Goal: Task Accomplishment & Management: Use online tool/utility

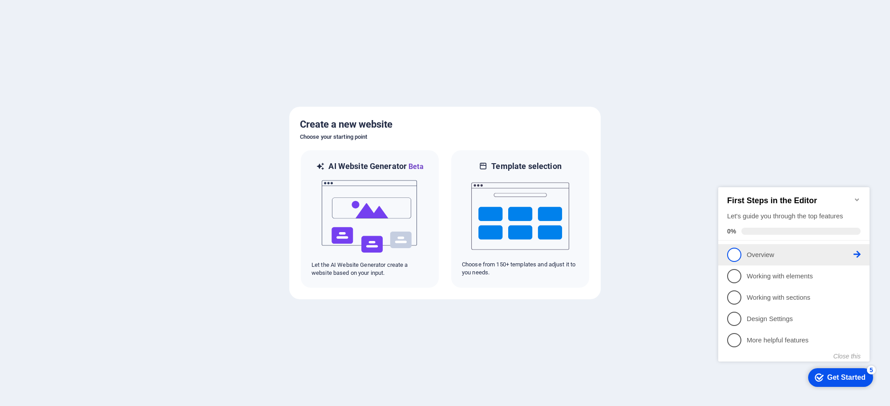
click at [711, 249] on span "1" at bounding box center [734, 255] width 14 height 14
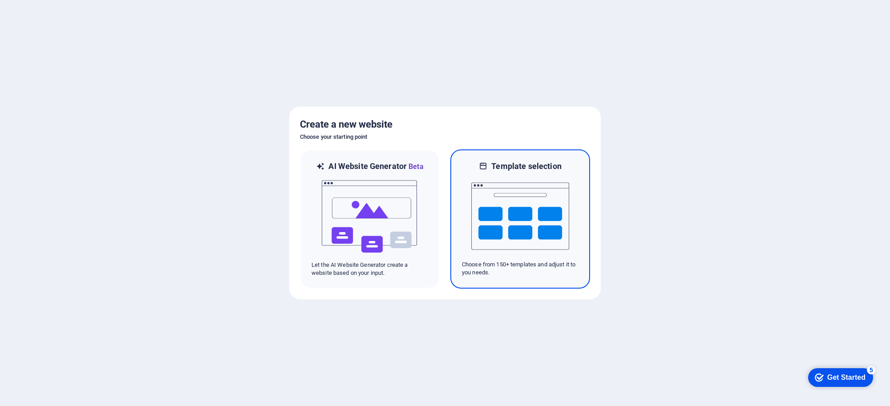
click at [535, 227] on img at bounding box center [520, 216] width 98 height 89
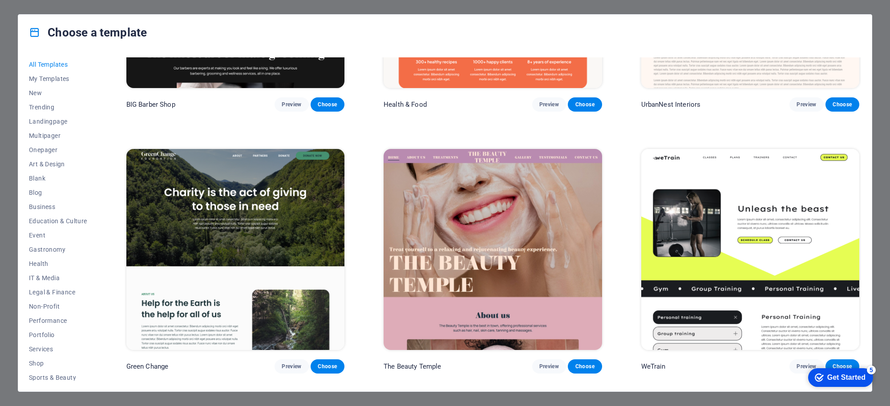
scroll to position [1779, 0]
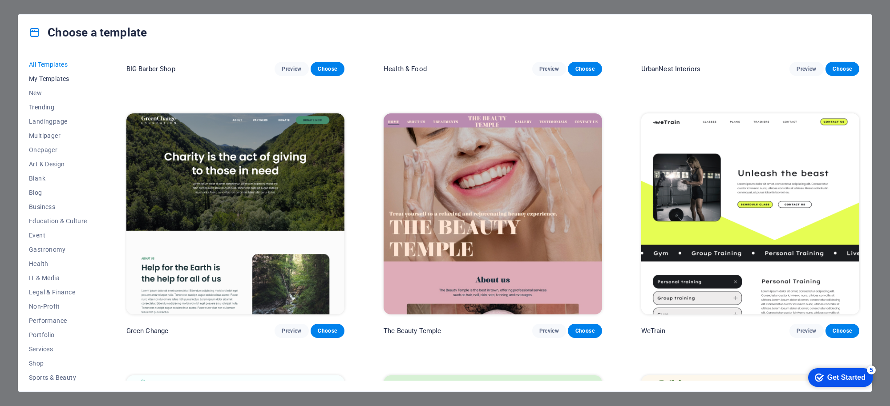
click at [61, 79] on span "My Templates" at bounding box center [58, 78] width 58 height 7
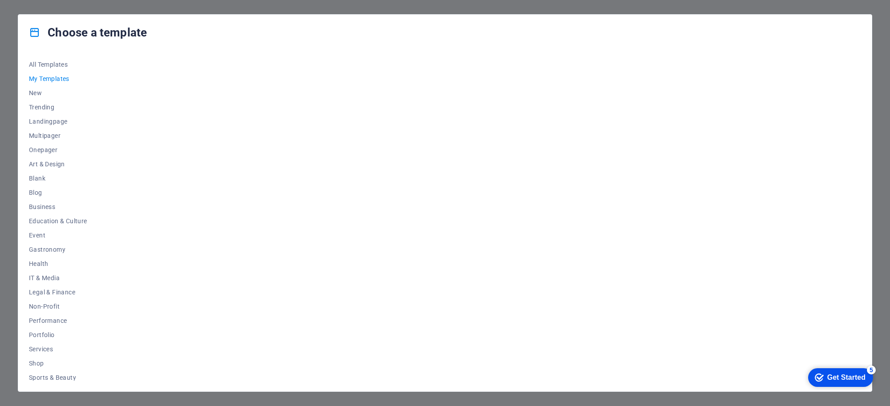
scroll to position [0, 0]
click at [59, 78] on span "My Templates" at bounding box center [58, 78] width 58 height 7
click at [40, 180] on span "Blank" at bounding box center [58, 178] width 58 height 7
click at [41, 208] on span "Business" at bounding box center [58, 206] width 58 height 7
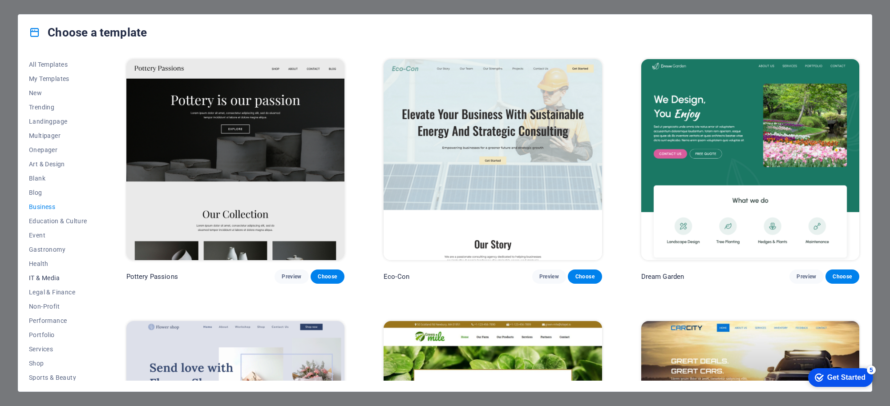
click at [52, 277] on span "IT & Media" at bounding box center [58, 277] width 58 height 7
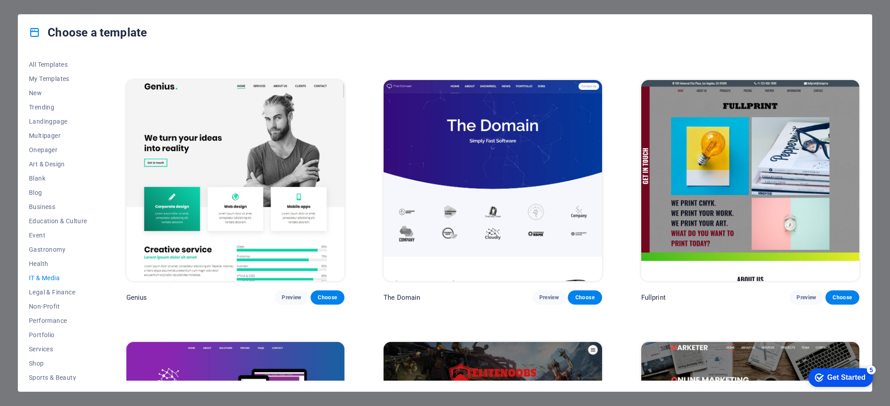
scroll to position [500, 0]
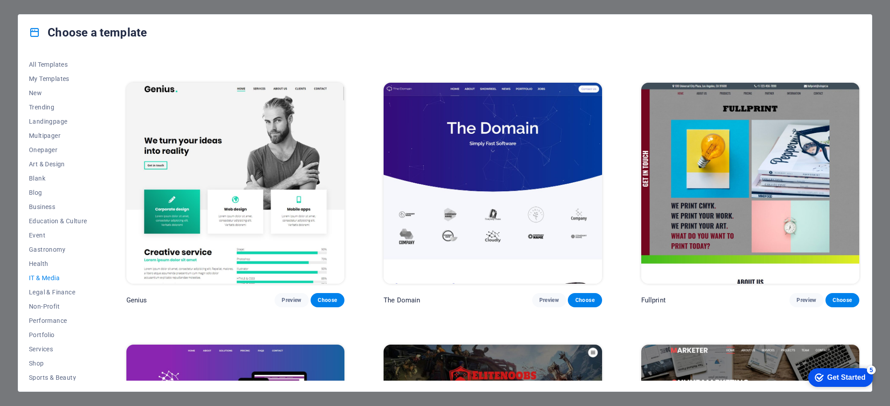
click at [301, 149] on img at bounding box center [235, 183] width 218 height 201
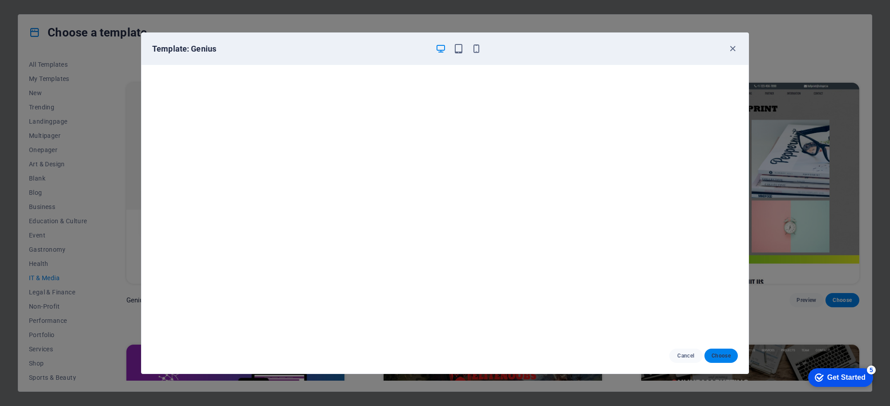
click at [710, 325] on button "Choose" at bounding box center [720, 356] width 33 height 14
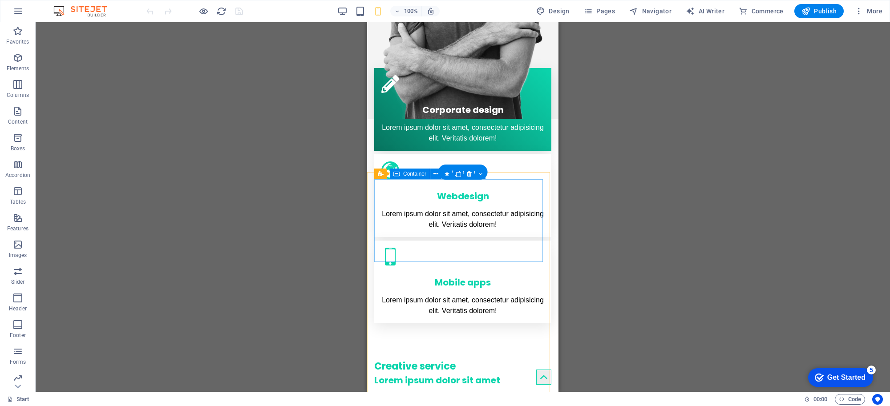
scroll to position [389, 0]
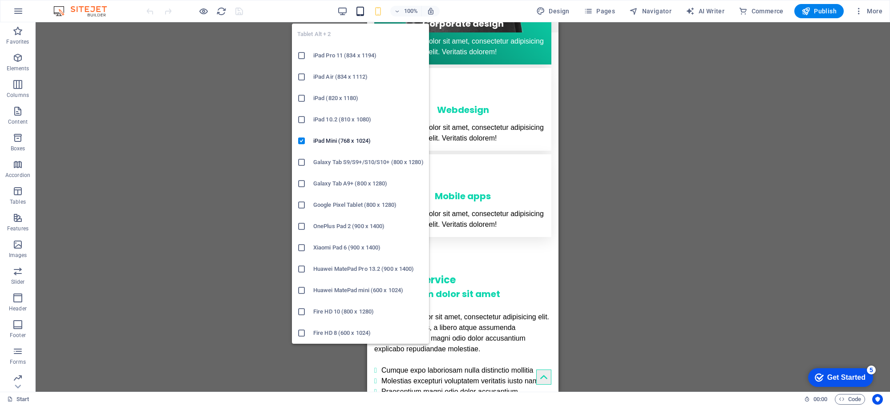
click at [357, 12] on icon "button" at bounding box center [360, 11] width 10 height 10
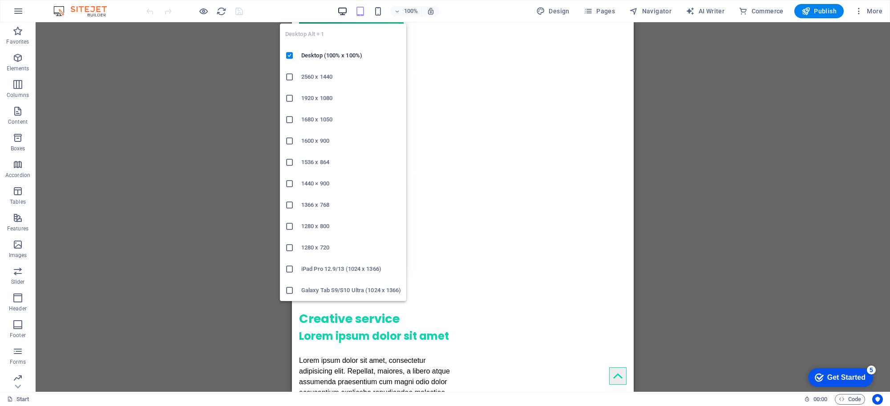
click at [345, 7] on icon "button" at bounding box center [342, 11] width 10 height 10
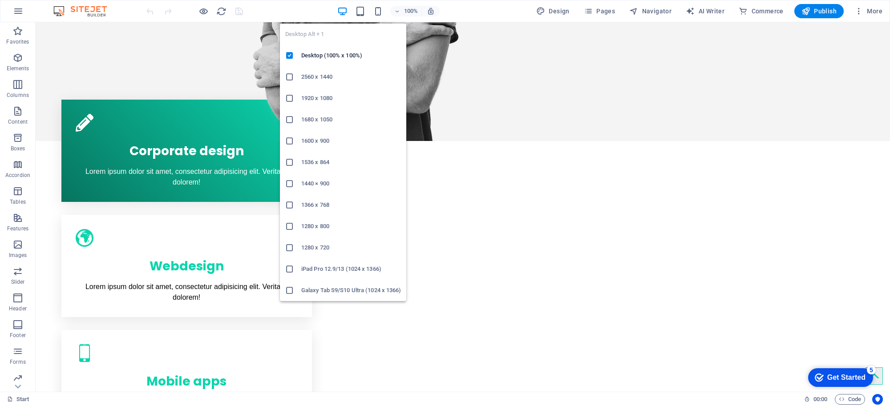
scroll to position [385, 0]
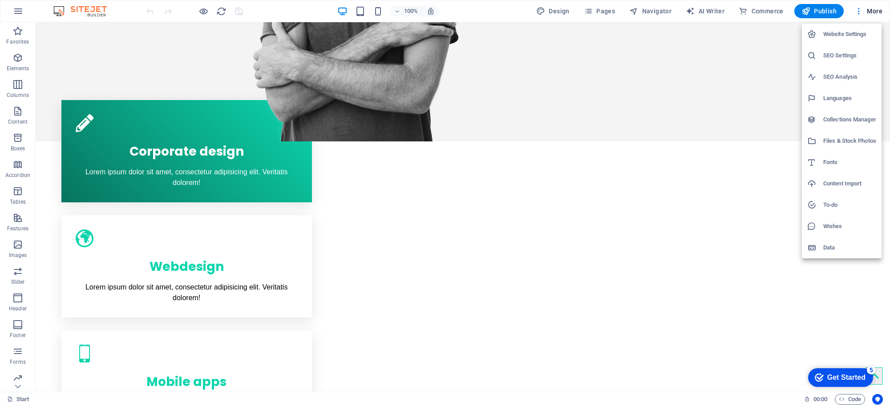
click at [773, 171] on div at bounding box center [445, 203] width 890 height 406
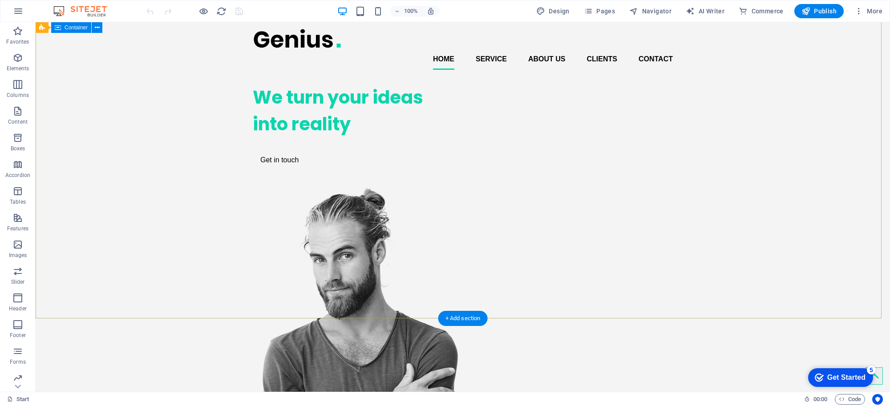
scroll to position [0, 0]
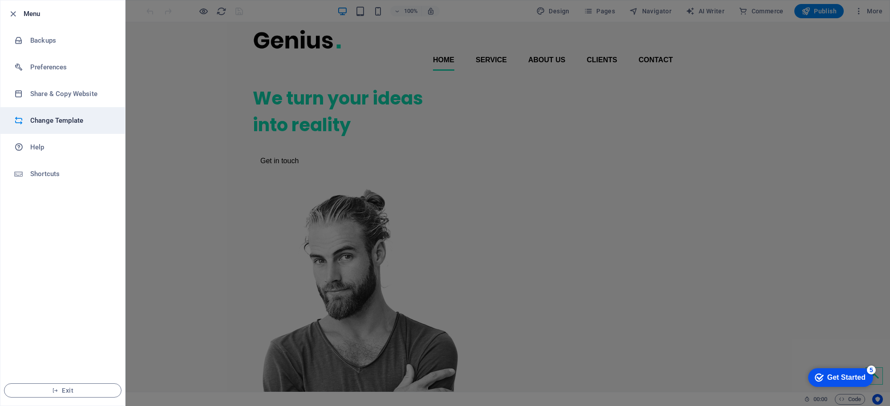
click at [54, 117] on h6 "Change Template" at bounding box center [71, 120] width 82 height 11
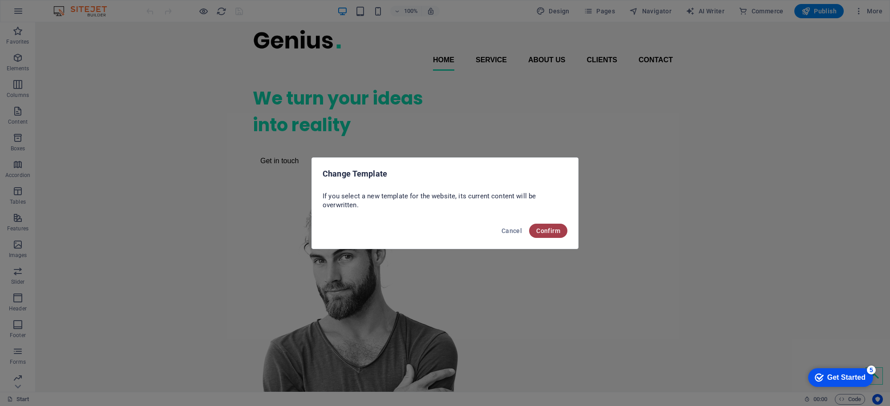
click at [547, 230] on span "Confirm" at bounding box center [548, 230] width 24 height 7
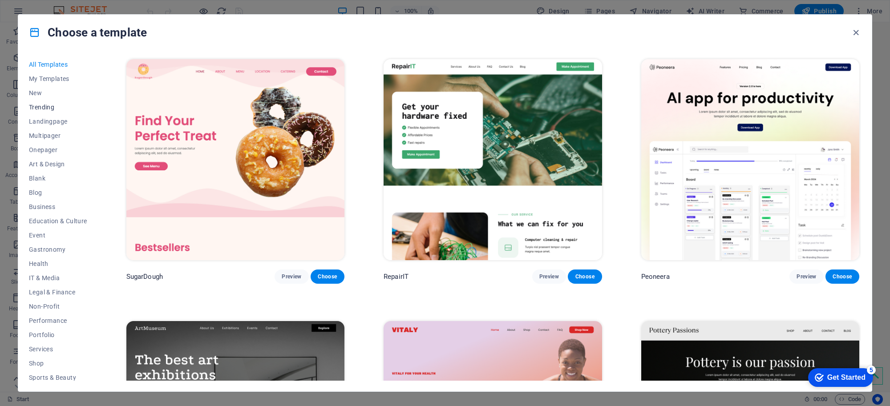
click at [55, 108] on span "Trending" at bounding box center [58, 107] width 58 height 7
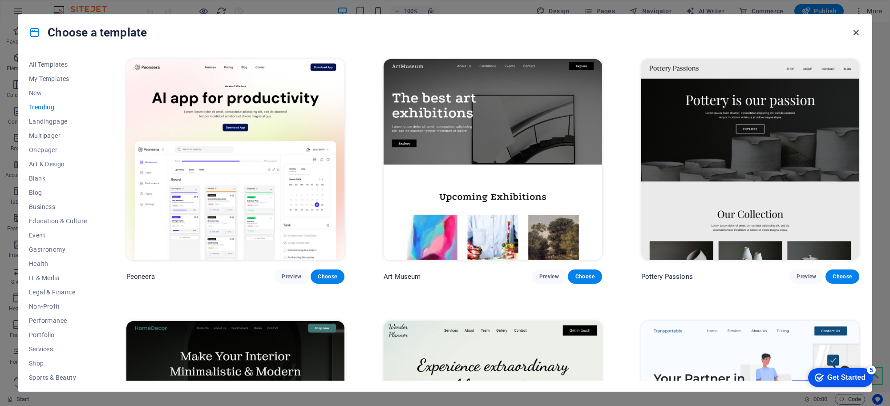
drag, startPoint x: 853, startPoint y: 29, endPoint x: 817, endPoint y: 8, distance: 41.9
click at [853, 29] on icon "button" at bounding box center [855, 33] width 10 height 10
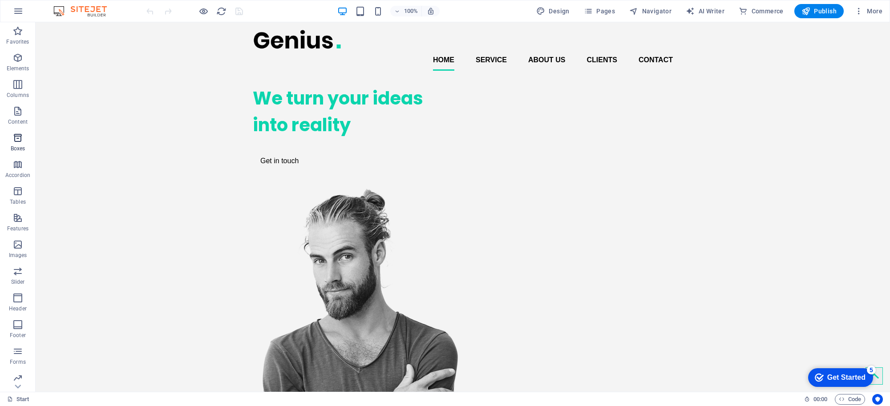
click at [18, 143] on span "Boxes" at bounding box center [18, 143] width 36 height 21
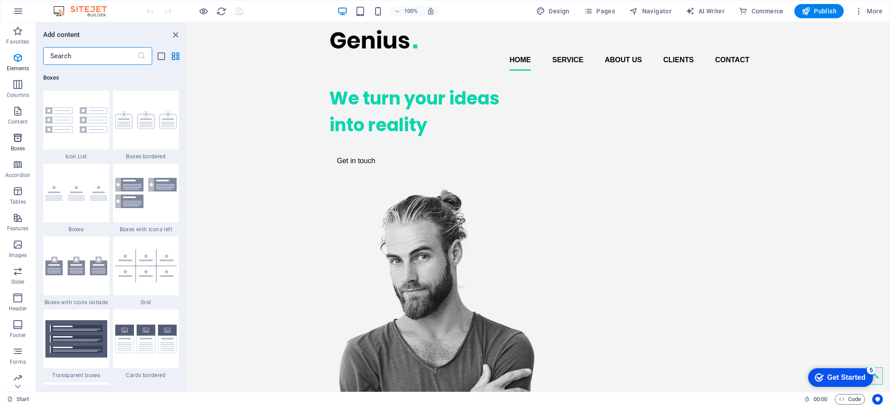
scroll to position [2453, 0]
click at [173, 33] on icon "close panel" at bounding box center [175, 35] width 10 height 10
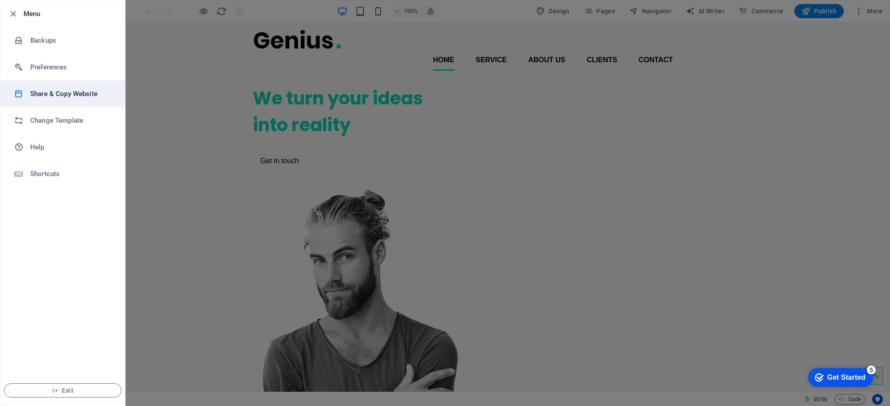
click at [88, 101] on li "Share & Copy Website" at bounding box center [62, 94] width 125 height 27
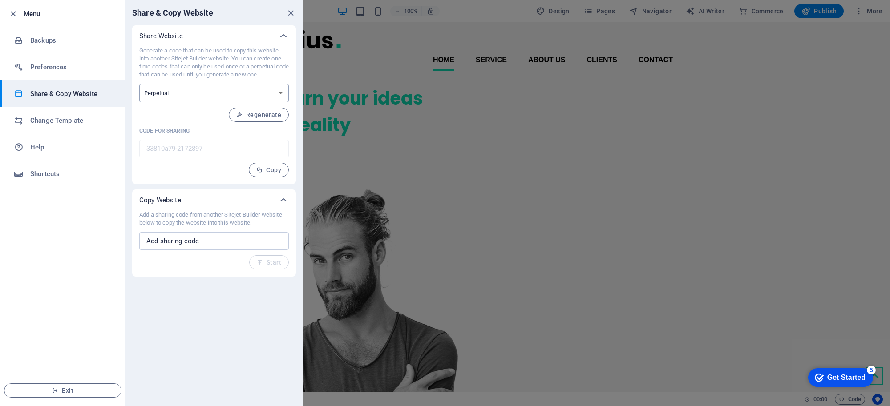
click at [207, 97] on select "One-time Perpetual" at bounding box center [213, 93] width 149 height 18
click at [292, 12] on icon "close" at bounding box center [291, 13] width 10 height 10
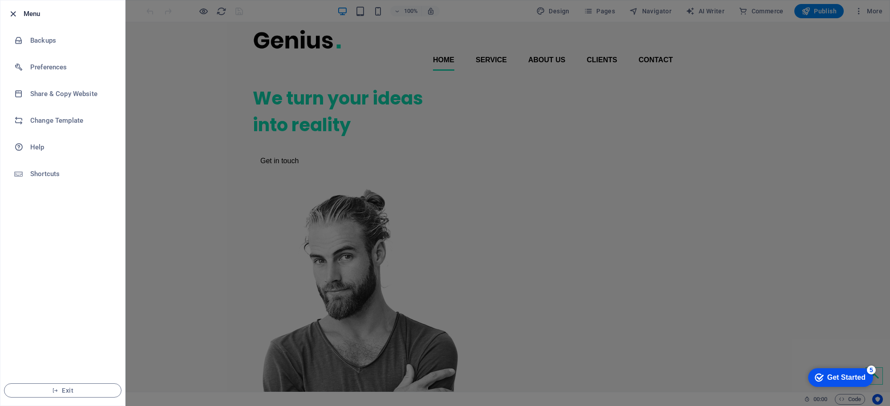
click at [13, 14] on icon "button" at bounding box center [13, 14] width 10 height 10
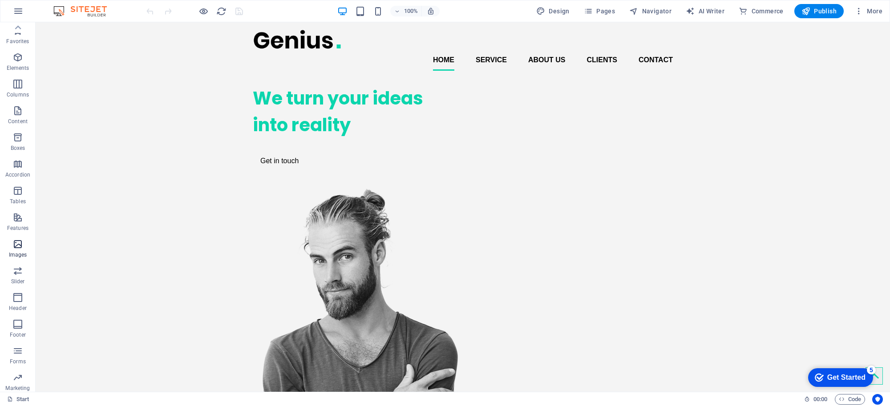
scroll to position [0, 0]
click at [0, 0] on button "button" at bounding box center [0, 0] width 0 height 0
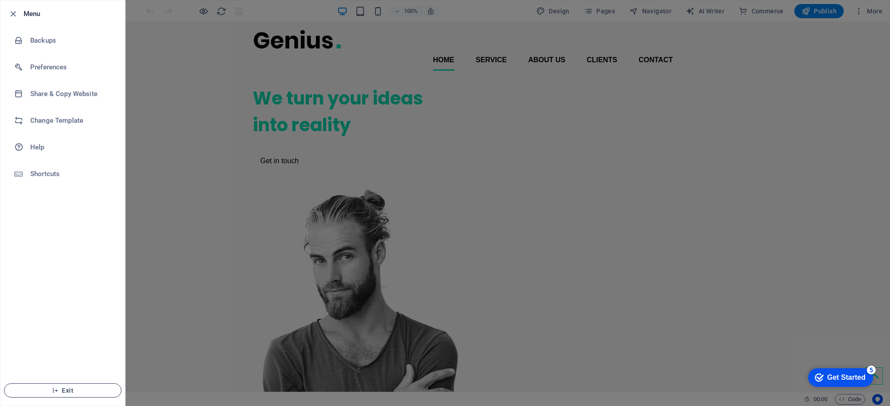
click at [63, 391] on span "Exit" at bounding box center [63, 390] width 102 height 7
click at [56, 391] on icon "button" at bounding box center [55, 390] width 6 height 6
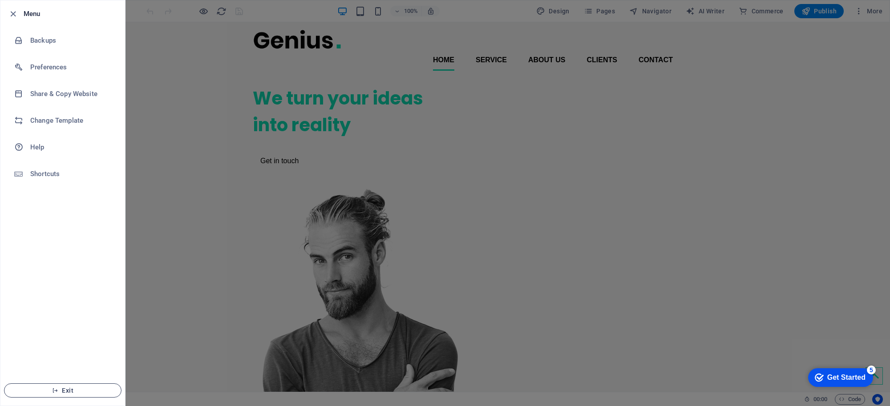
click at [101, 392] on span "Exit" at bounding box center [63, 390] width 102 height 7
click at [235, 195] on div at bounding box center [445, 203] width 890 height 406
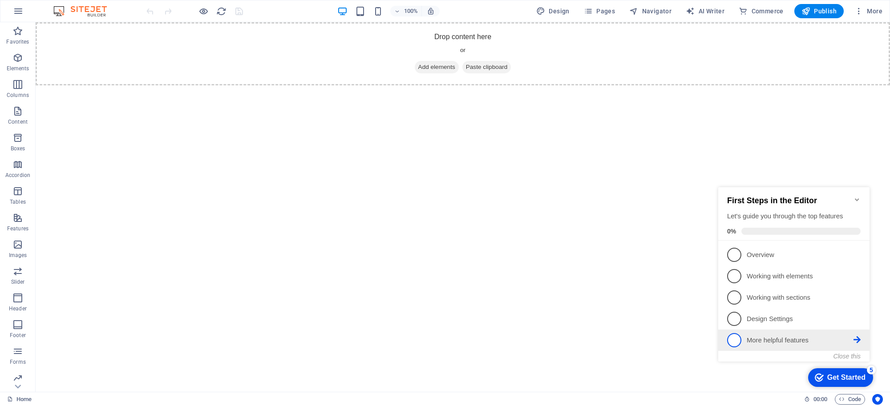
click at [773, 343] on p "More helpful features - incomplete" at bounding box center [799, 340] width 107 height 9
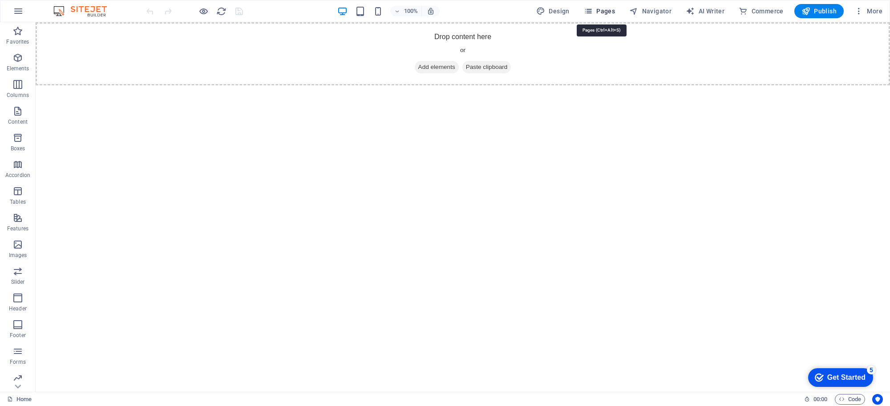
click at [607, 14] on span "Pages" at bounding box center [599, 11] width 31 height 9
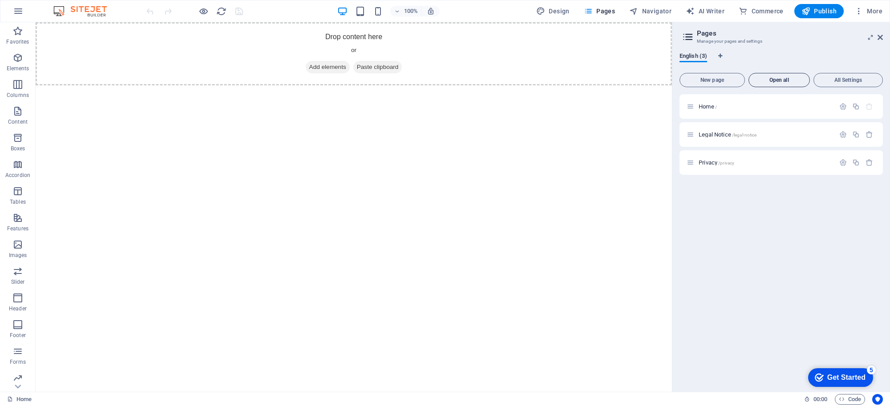
click at [791, 78] on span "Open all" at bounding box center [778, 79] width 53 height 5
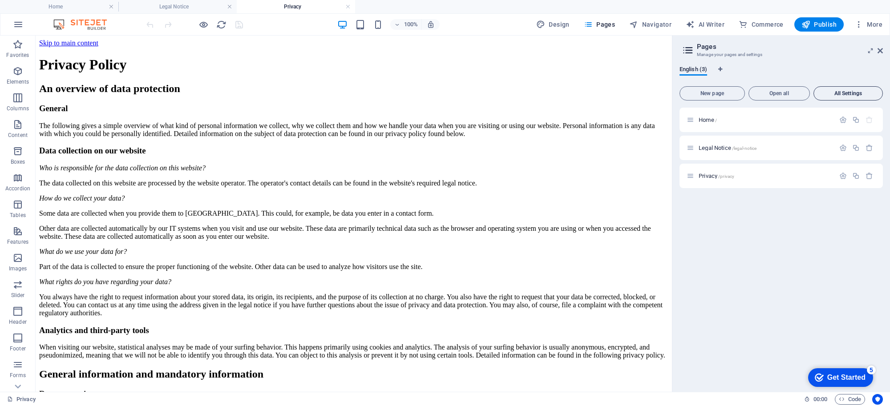
click at [839, 92] on span "All Settings" at bounding box center [847, 93] width 61 height 5
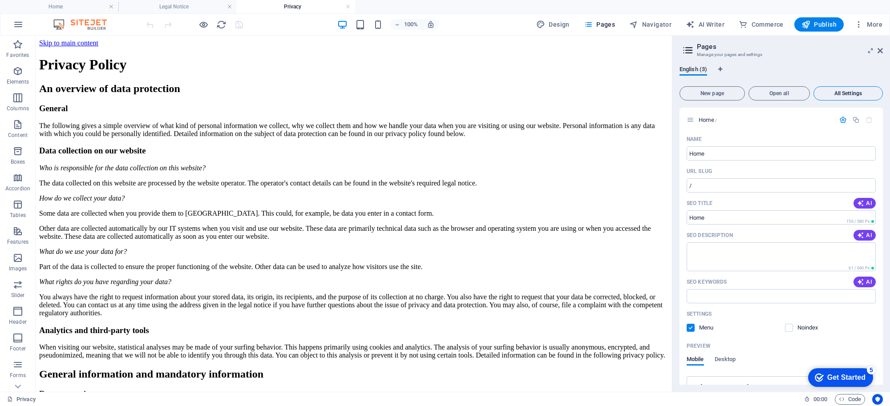
scroll to position [626, 0]
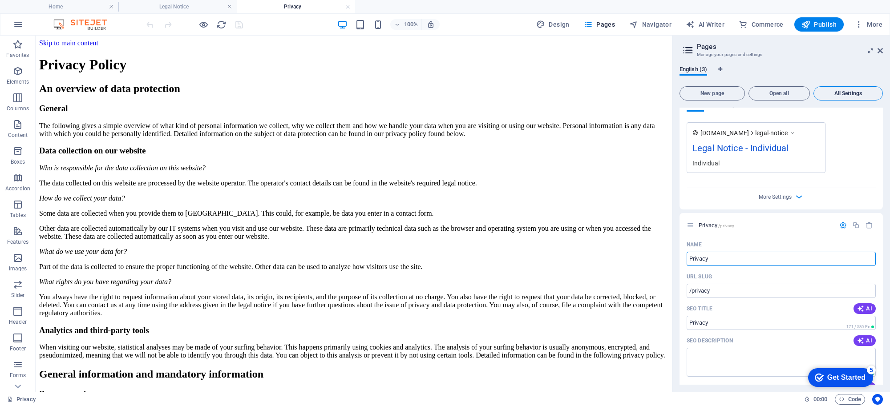
click at [839, 92] on span "All Settings" at bounding box center [847, 93] width 61 height 5
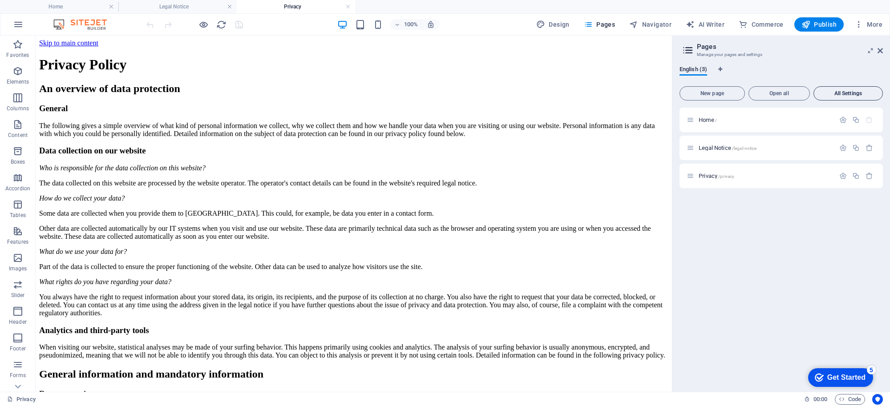
scroll to position [0, 0]
click at [763, 91] on span "Open all" at bounding box center [778, 93] width 53 height 5
click at [720, 67] on icon "Language Tabs" at bounding box center [720, 69] width 4 height 5
select select "41"
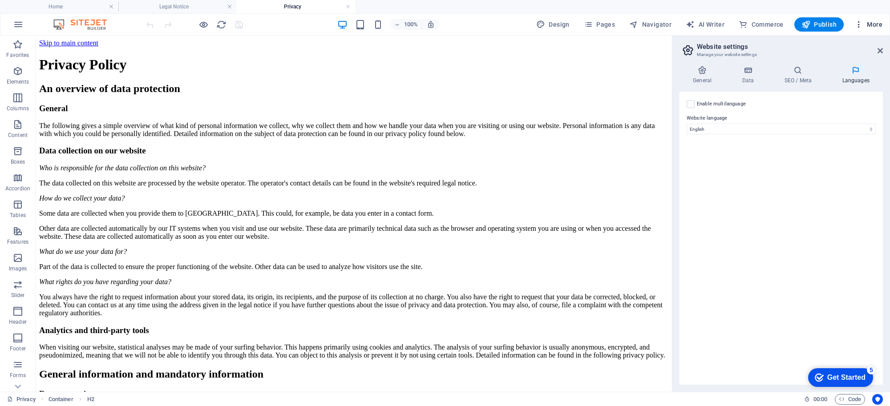
click at [865, 20] on span "More" at bounding box center [868, 24] width 28 height 9
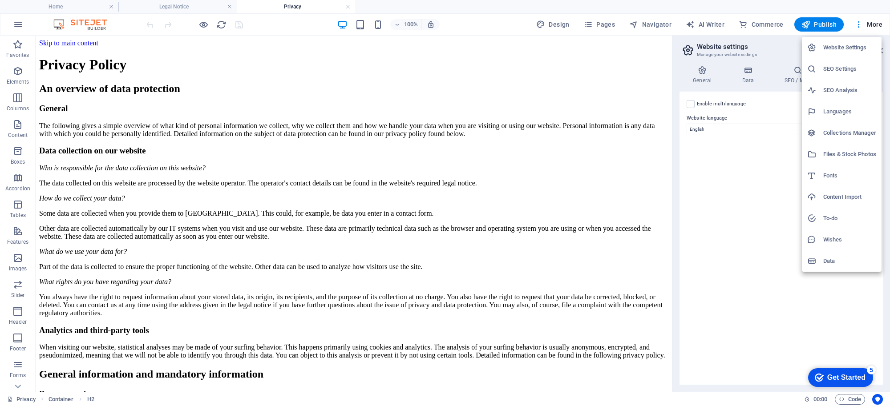
click at [750, 288] on div at bounding box center [445, 203] width 890 height 406
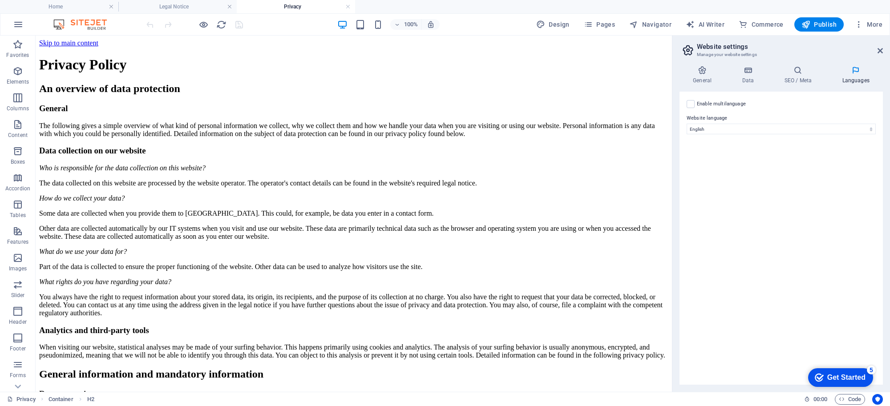
click at [88, 24] on img at bounding box center [84, 24] width 67 height 11
click at [16, 22] on icon "button" at bounding box center [18, 24] width 11 height 11
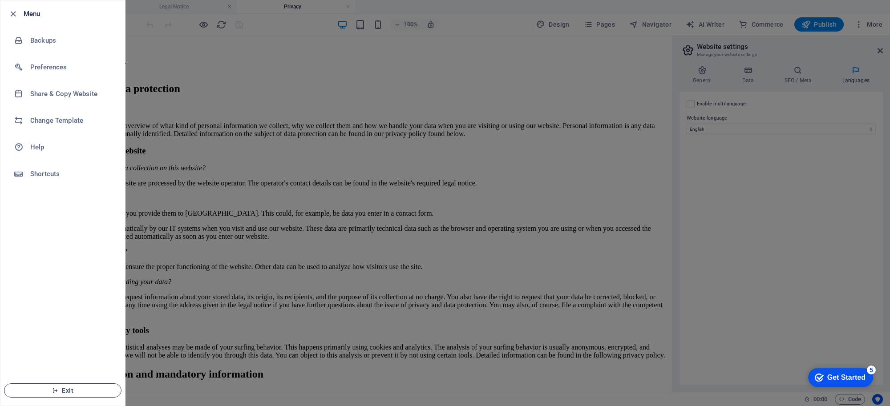
click at [65, 387] on span "Exit" at bounding box center [63, 390] width 102 height 7
click at [8, 9] on li "Menu" at bounding box center [62, 13] width 125 height 27
click at [10, 14] on icon "button" at bounding box center [13, 14] width 10 height 10
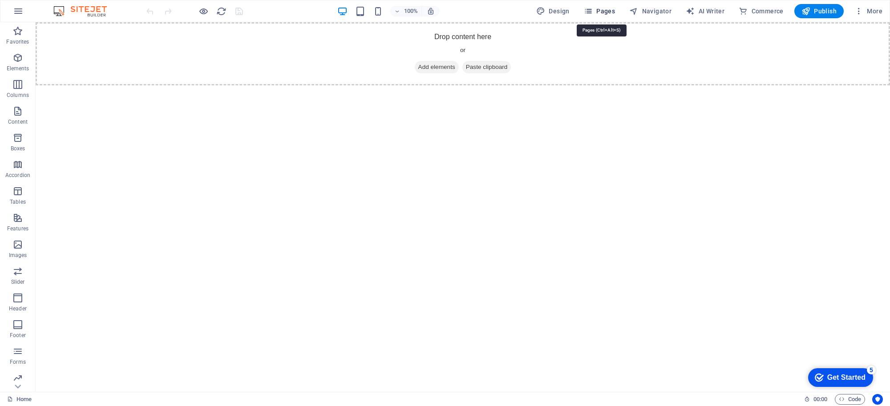
click at [592, 14] on icon "button" at bounding box center [588, 11] width 9 height 9
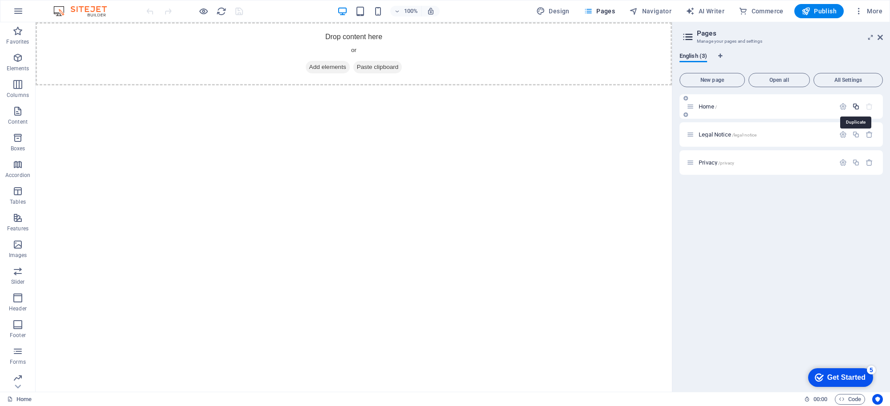
click at [855, 107] on icon "button" at bounding box center [856, 107] width 8 height 8
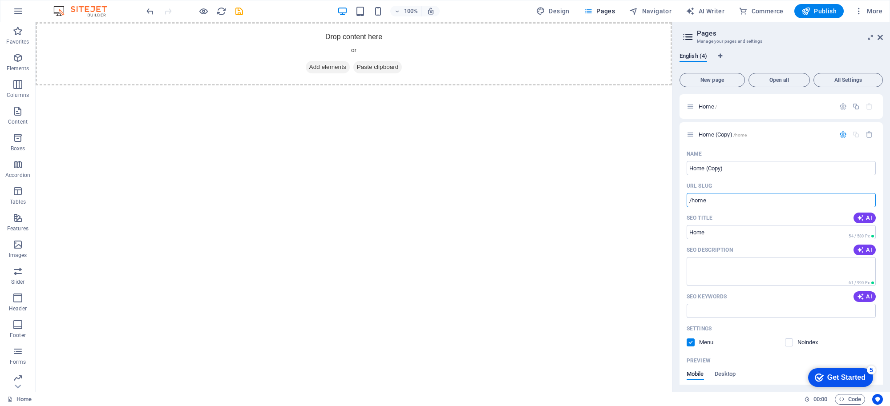
drag, startPoint x: 754, startPoint y: 225, endPoint x: 630, endPoint y: 202, distance: 126.1
paste input "text"
drag, startPoint x: 776, startPoint y: 221, endPoint x: 432, endPoint y: 199, distance: 345.0
paste input "text"
type input "/home"
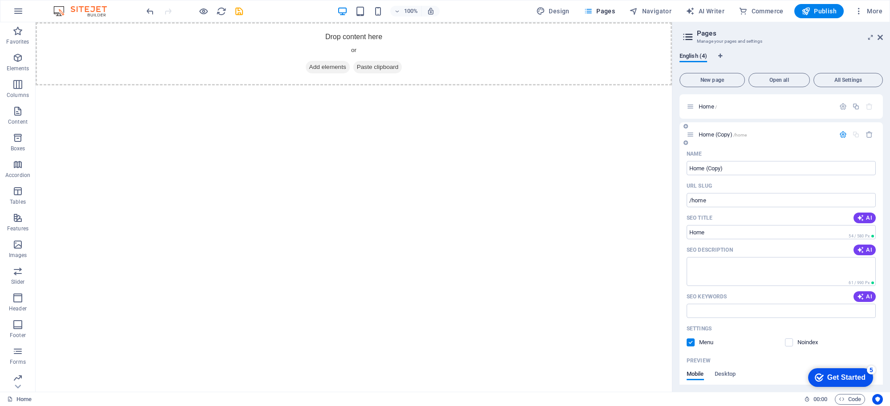
click at [755, 339] on div "Menu" at bounding box center [731, 343] width 91 height 8
click at [699, 107] on span "Home /" at bounding box center [707, 106] width 18 height 7
click at [784, 81] on span "Open all" at bounding box center [778, 79] width 53 height 5
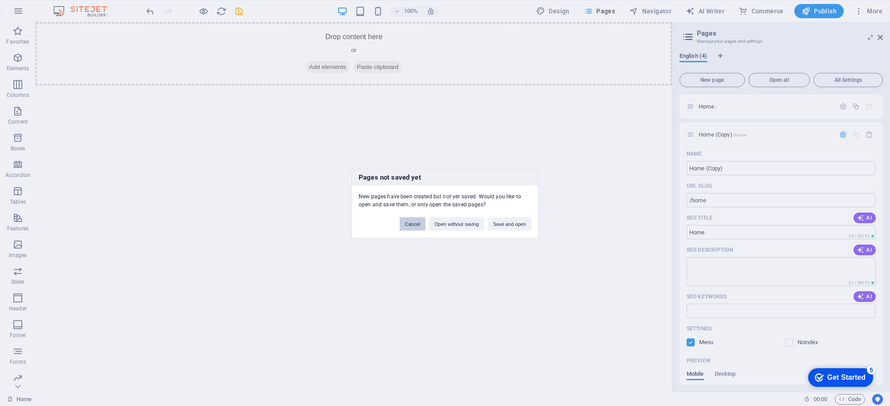
click at [404, 224] on button "Cancel" at bounding box center [412, 223] width 26 height 13
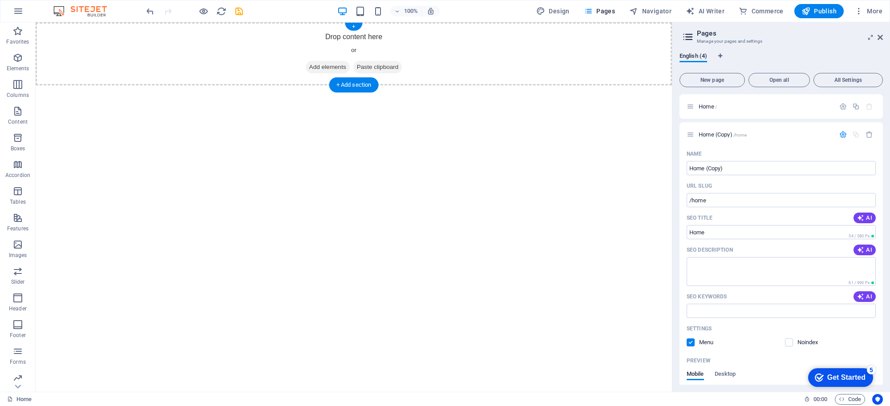
click at [316, 66] on span "Add elements" at bounding box center [328, 67] width 44 height 12
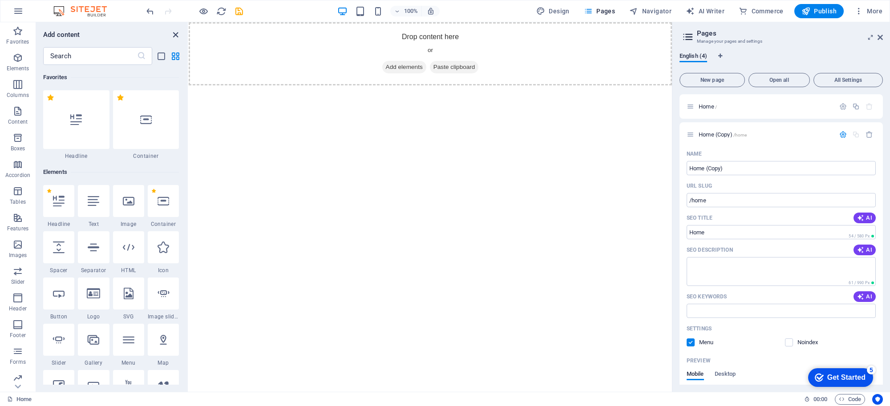
click at [173, 30] on icon "close panel" at bounding box center [175, 35] width 10 height 10
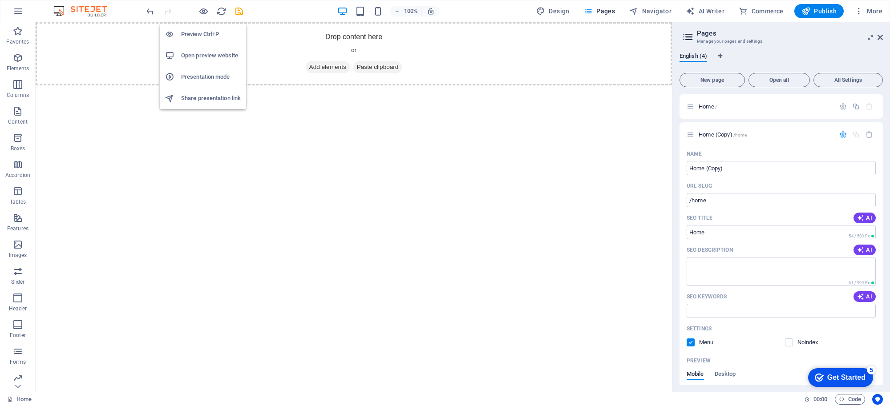
click at [214, 64] on li "Open preview website" at bounding box center [203, 55] width 86 height 21
click at [644, 10] on span "Navigator" at bounding box center [650, 11] width 42 height 9
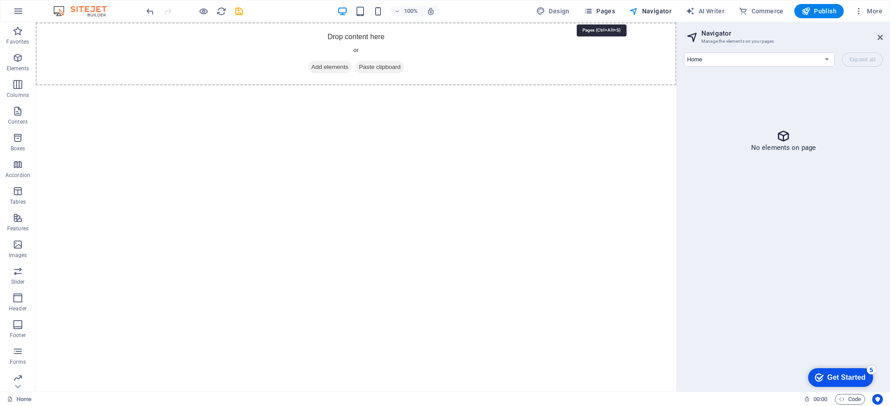
click at [608, 9] on span "Pages" at bounding box center [599, 11] width 31 height 9
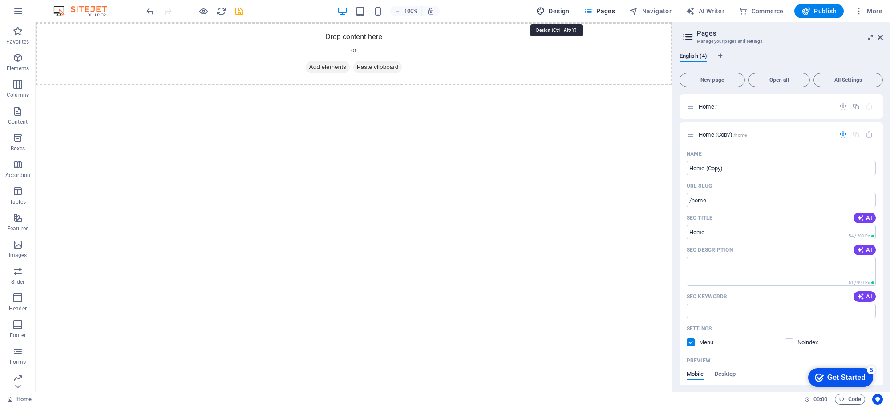
click at [543, 8] on icon "button" at bounding box center [540, 11] width 9 height 9
select select "px"
select select "400"
select select "px"
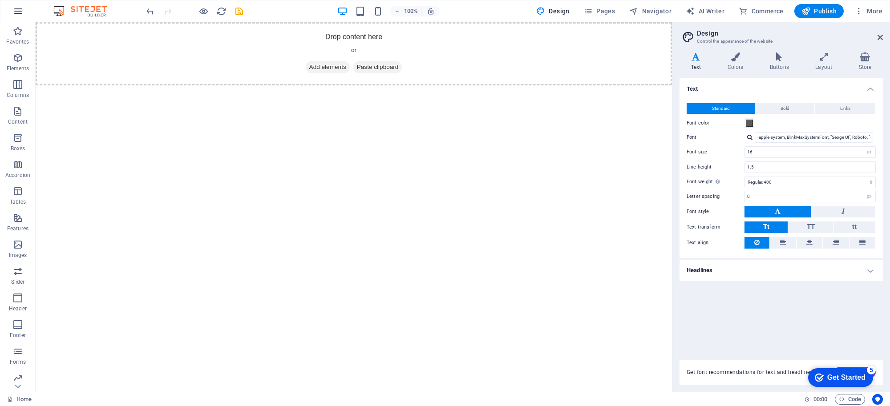
click at [18, 11] on icon "button" at bounding box center [18, 11] width 11 height 11
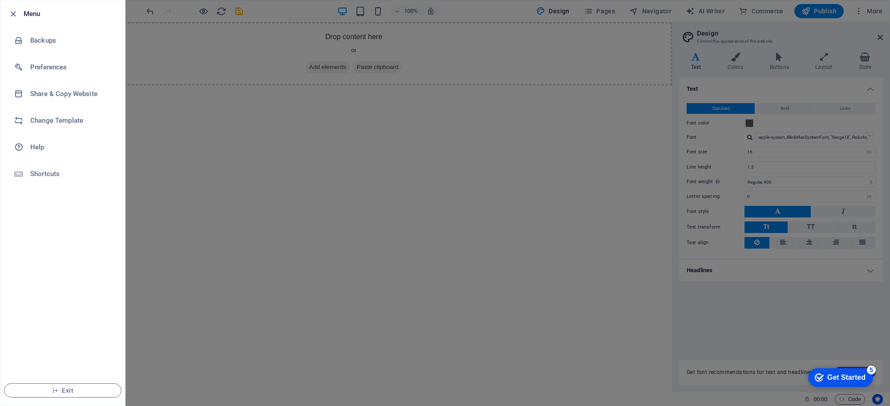
click at [18, 11] on icon "button" at bounding box center [13, 14] width 10 height 10
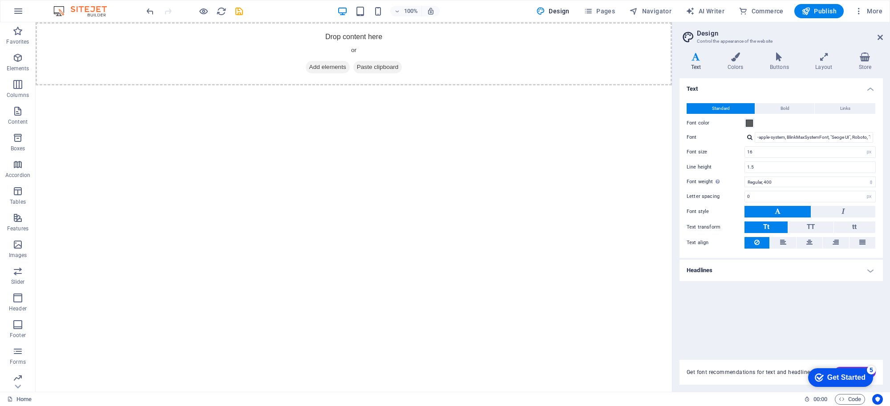
drag, startPoint x: 52, startPoint y: 23, endPoint x: 334, endPoint y: 276, distance: 379.2
click at [334, 85] on html "Skip to main content Drop content here or Add elements Paste clipboard" at bounding box center [354, 53] width 636 height 63
click at [603, 15] on span "Pages" at bounding box center [599, 11] width 31 height 9
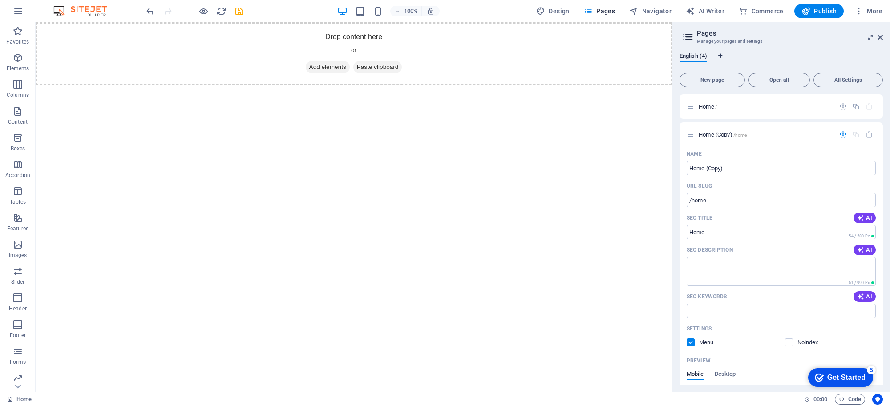
click at [723, 56] on span "Language Tabs" at bounding box center [719, 55] width 5 height 5
select select "41"
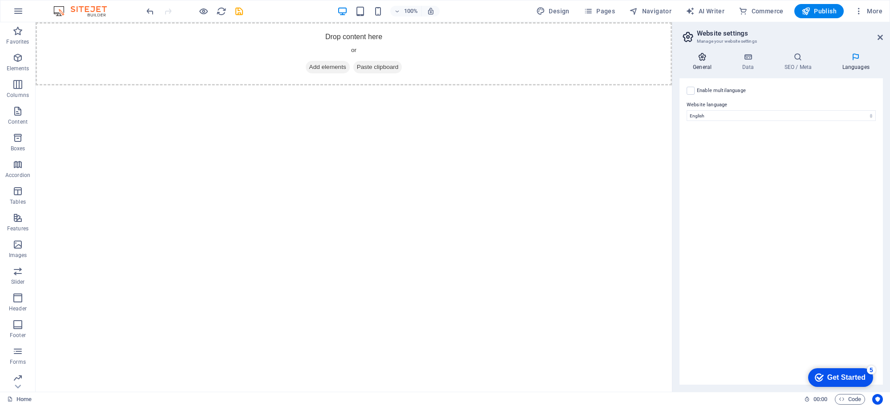
click at [701, 59] on icon at bounding box center [701, 56] width 45 height 9
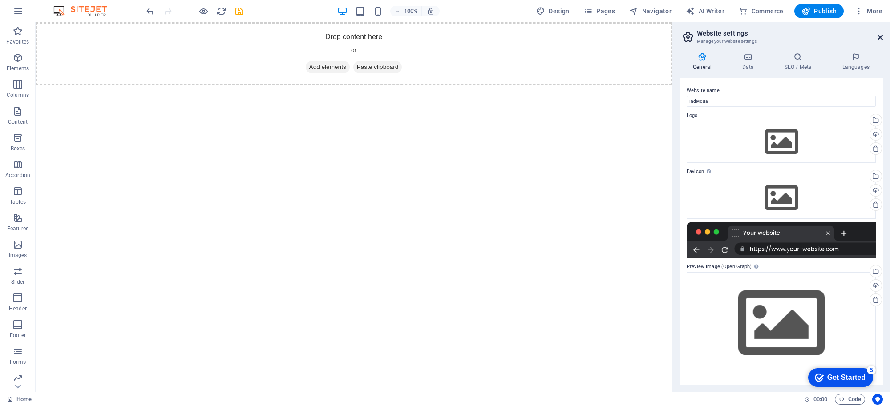
click at [879, 34] on icon at bounding box center [879, 37] width 5 height 7
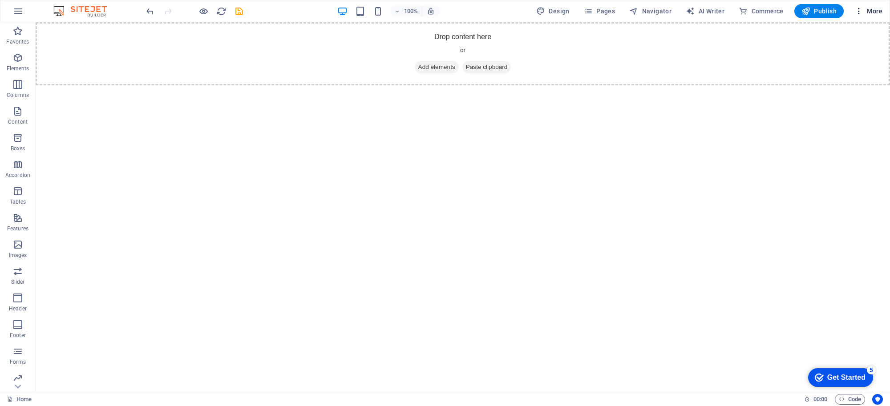
click at [866, 14] on span "More" at bounding box center [868, 11] width 28 height 9
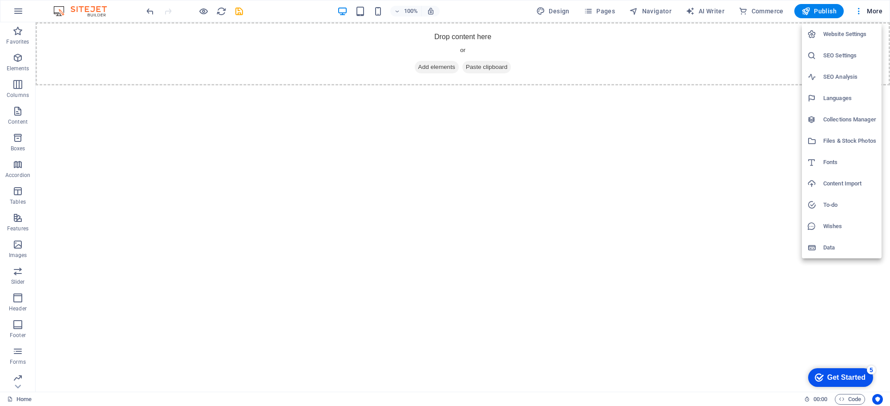
click at [853, 30] on h6 "Website Settings" at bounding box center [849, 34] width 53 height 11
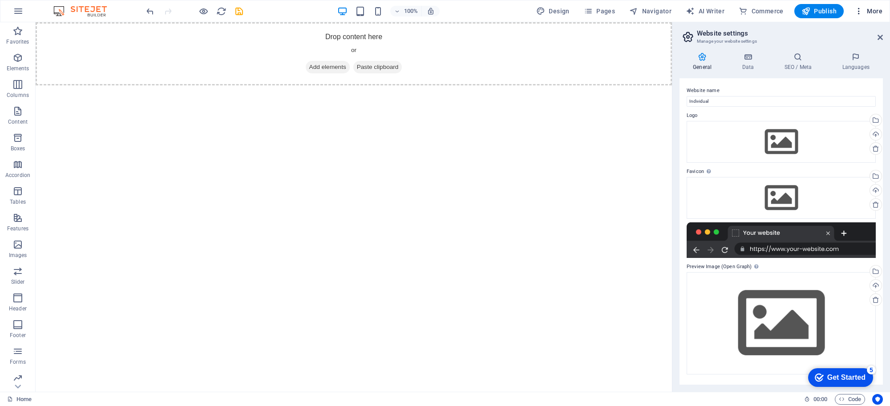
click at [879, 12] on span "More" at bounding box center [868, 11] width 28 height 9
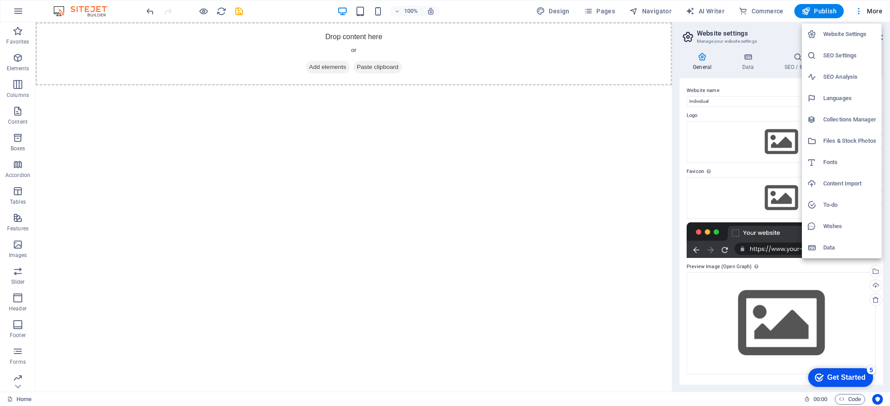
click at [864, 121] on h6 "Collections Manager" at bounding box center [849, 119] width 53 height 11
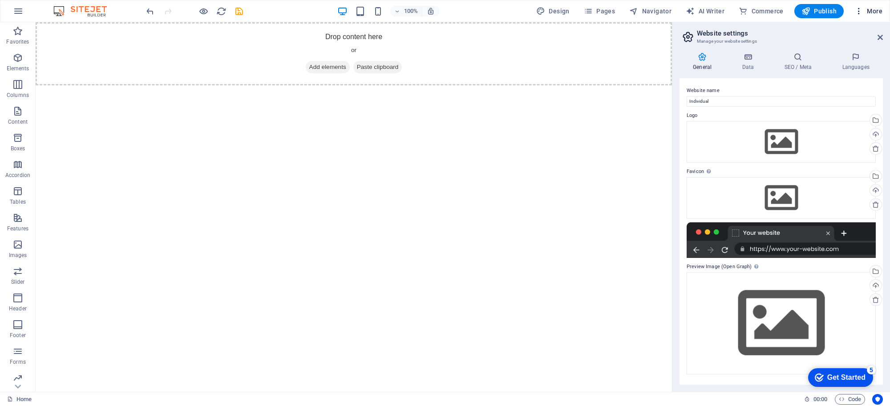
click at [876, 14] on span "More" at bounding box center [868, 11] width 28 height 9
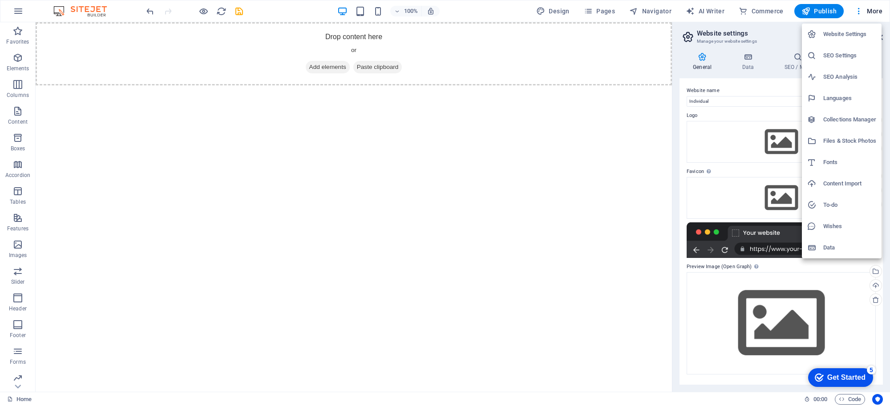
click at [848, 146] on h6 "Files & Stock Photos" at bounding box center [849, 141] width 53 height 11
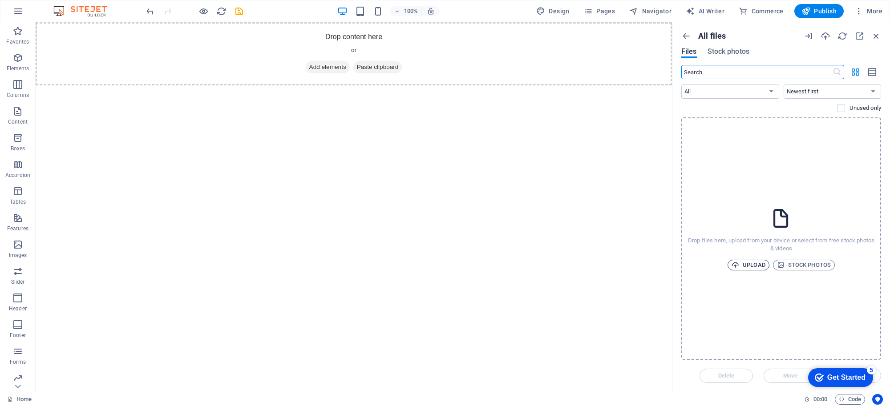
click at [739, 263] on icon "button" at bounding box center [735, 265] width 8 height 8
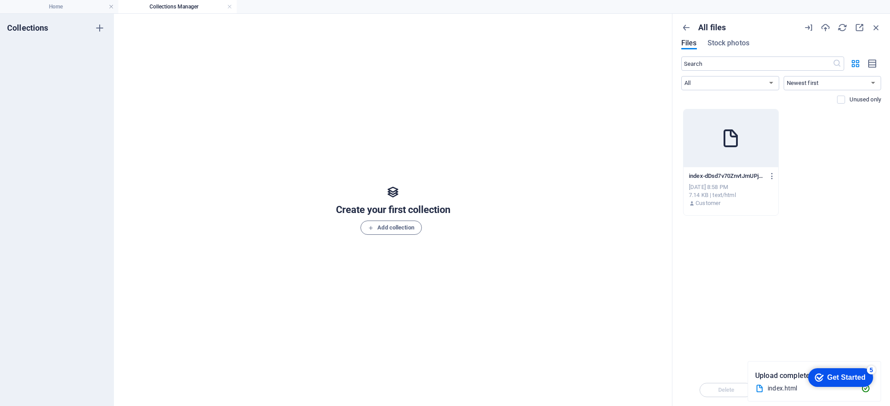
click at [730, 161] on div at bounding box center [730, 138] width 95 height 58
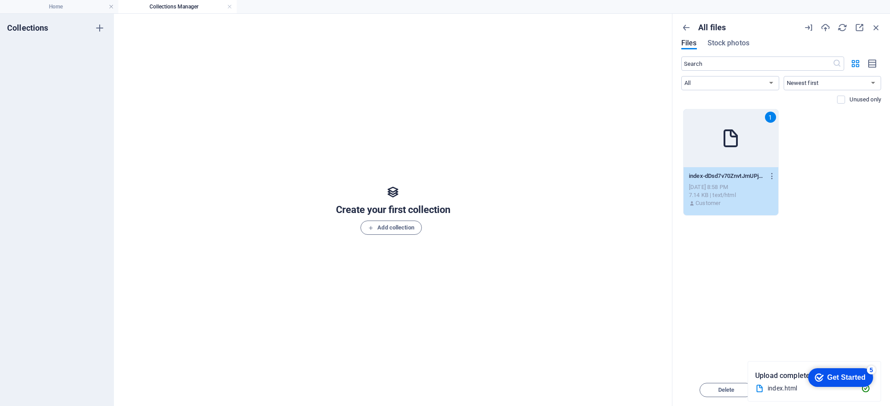
click at [733, 161] on div "1" at bounding box center [730, 138] width 95 height 58
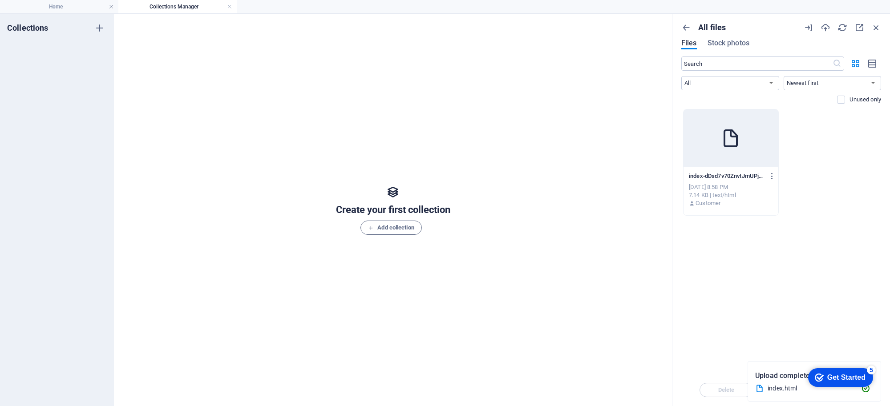
click at [733, 161] on div at bounding box center [730, 138] width 95 height 58
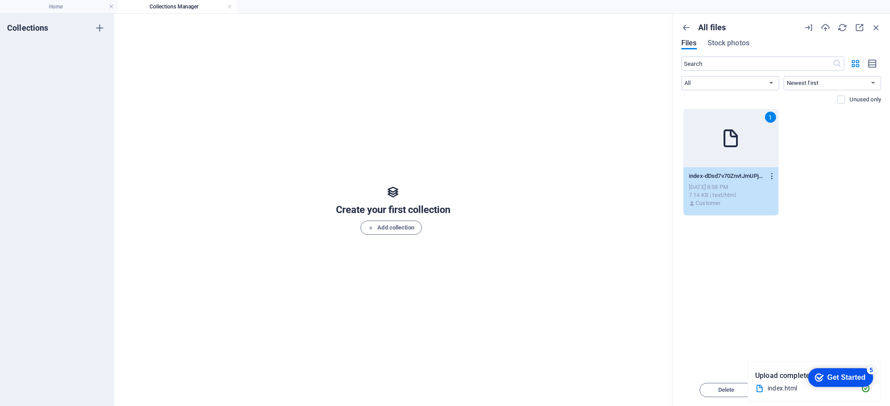
click at [771, 177] on icon "button" at bounding box center [772, 176] width 8 height 8
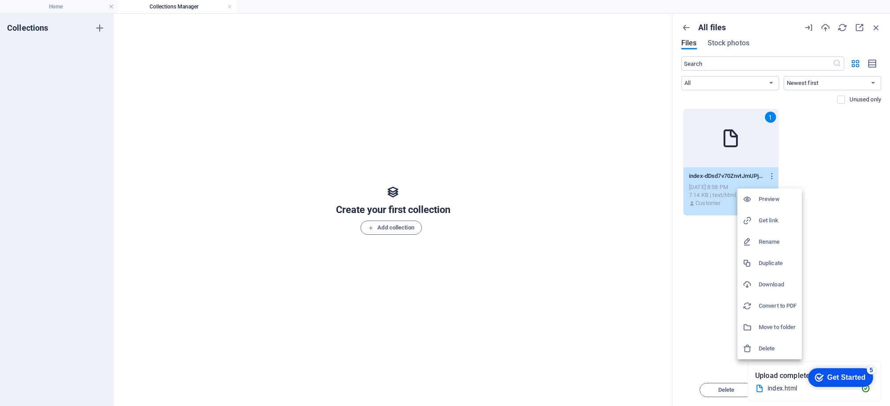
click at [780, 198] on h6 "Preview" at bounding box center [777, 199] width 38 height 11
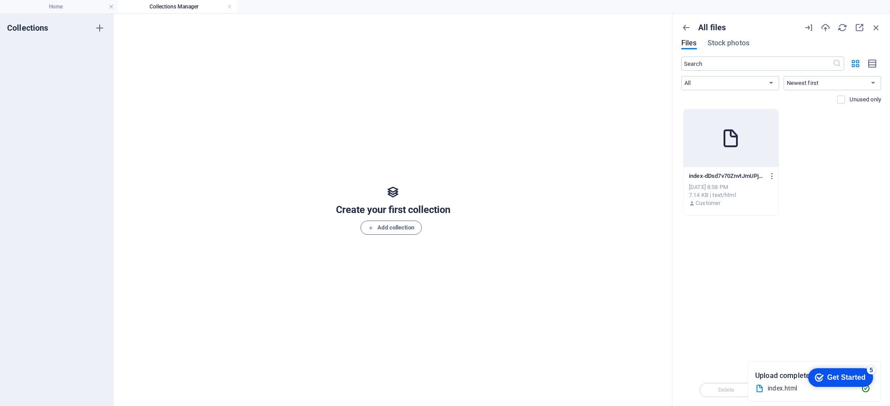
click at [734, 350] on div "Drop files here to upload them instantly index-dDsd7v70ZnvtJmUPjEJE1g.html inde…" at bounding box center [781, 241] width 200 height 265
drag, startPoint x: 773, startPoint y: 378, endPoint x: 710, endPoint y: 303, distance: 97.6
click at [710, 303] on div "All files Files Stock photos ​ All Images Documents Audio Video Vector Other Ne…" at bounding box center [781, 210] width 218 height 392
click at [830, 84] on select "Newest first Oldest first Name (A-Z) Name (Z-A) Size (0-9) Size (9-0) Resolutio…" at bounding box center [832, 83] width 98 height 14
click at [830, 83] on select "Newest first Oldest first Name (A-Z) Name (Z-A) Size (0-9) Size (9-0) Resolutio…" at bounding box center [832, 83] width 98 height 14
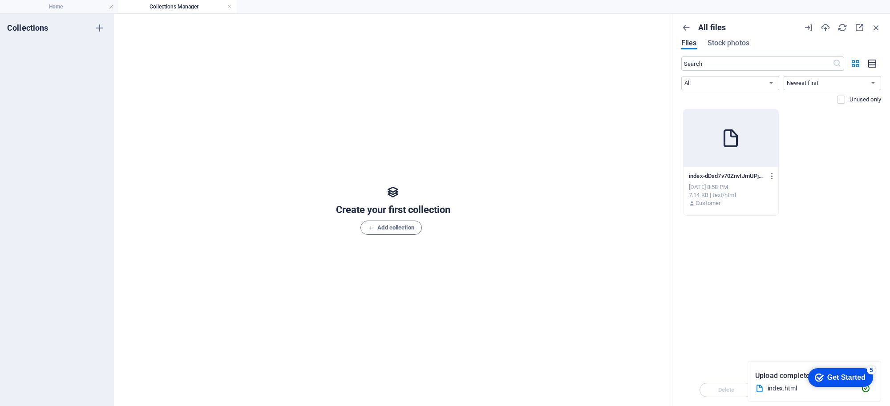
click at [875, 64] on icon "button" at bounding box center [872, 64] width 10 height 10
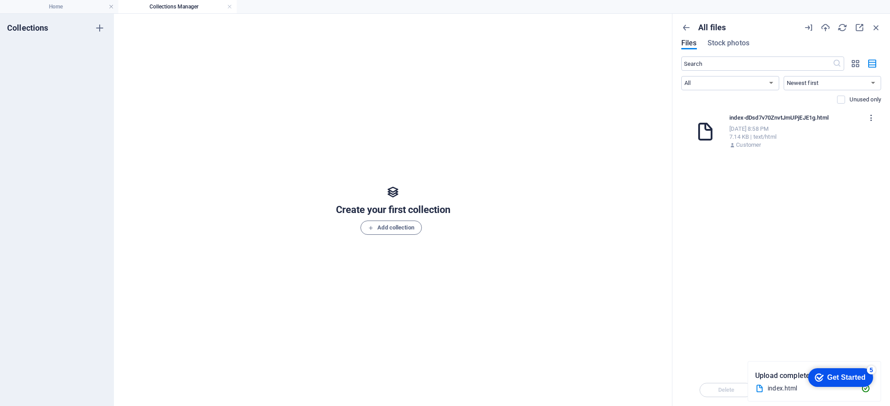
click at [871, 117] on icon "button" at bounding box center [871, 118] width 8 height 8
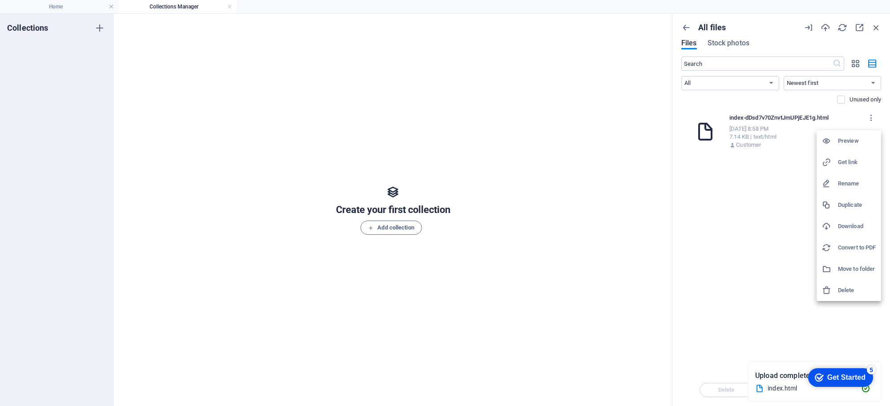
click at [735, 241] on div at bounding box center [445, 203] width 890 height 406
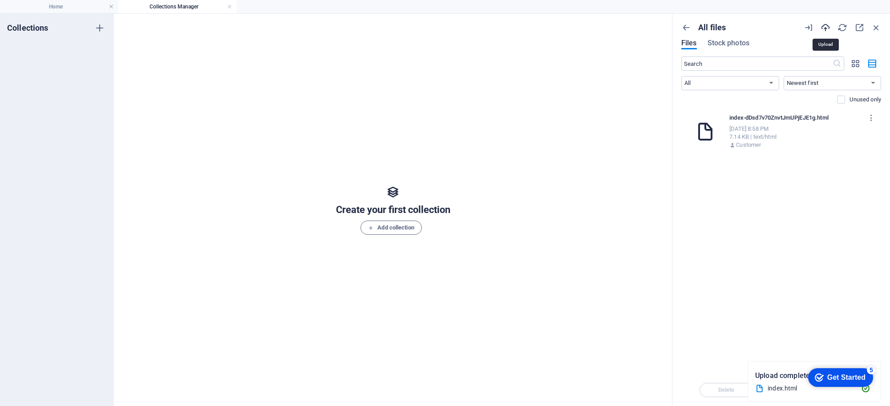
click at [826, 23] on icon "button" at bounding box center [825, 28] width 10 height 10
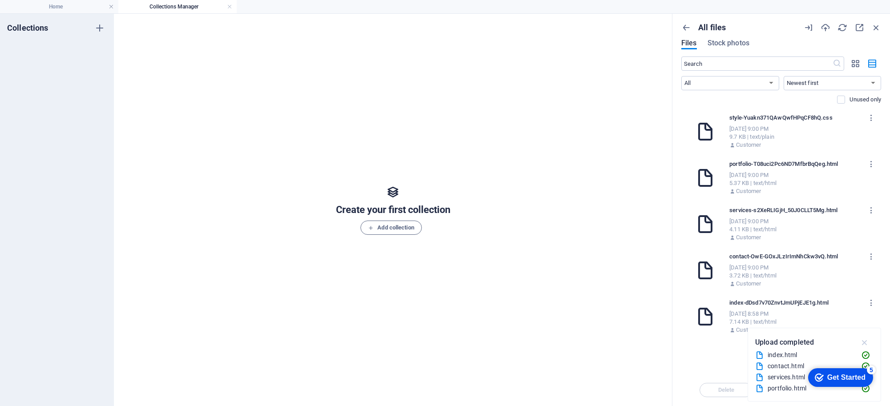
click at [862, 343] on icon "button" at bounding box center [864, 343] width 10 height 10
click at [807, 347] on div "Drop files here to upload them instantly style-Yuakn371QAwQwfHPqCF8hQ.css style…" at bounding box center [781, 241] width 200 height 265
click at [744, 305] on p "index-dDsd7v70ZnvtJmUPjEJE1g.html" at bounding box center [796, 303] width 134 height 8
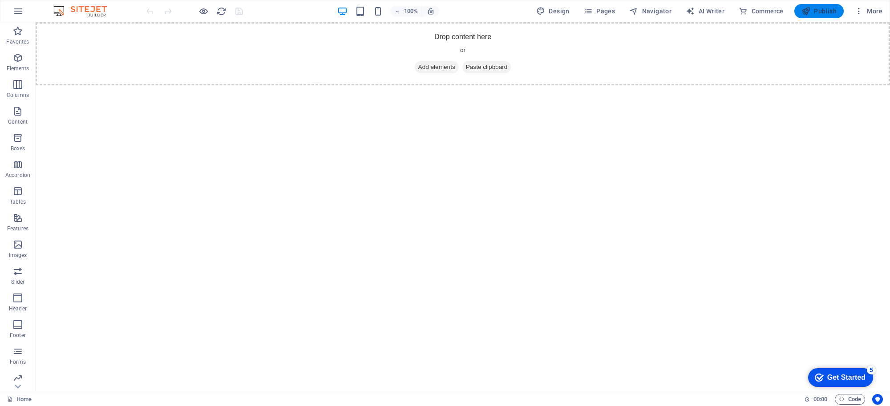
click at [811, 14] on span "Publish" at bounding box center [818, 11] width 35 height 9
